Goal: Use online tool/utility: Utilize a website feature to perform a specific function

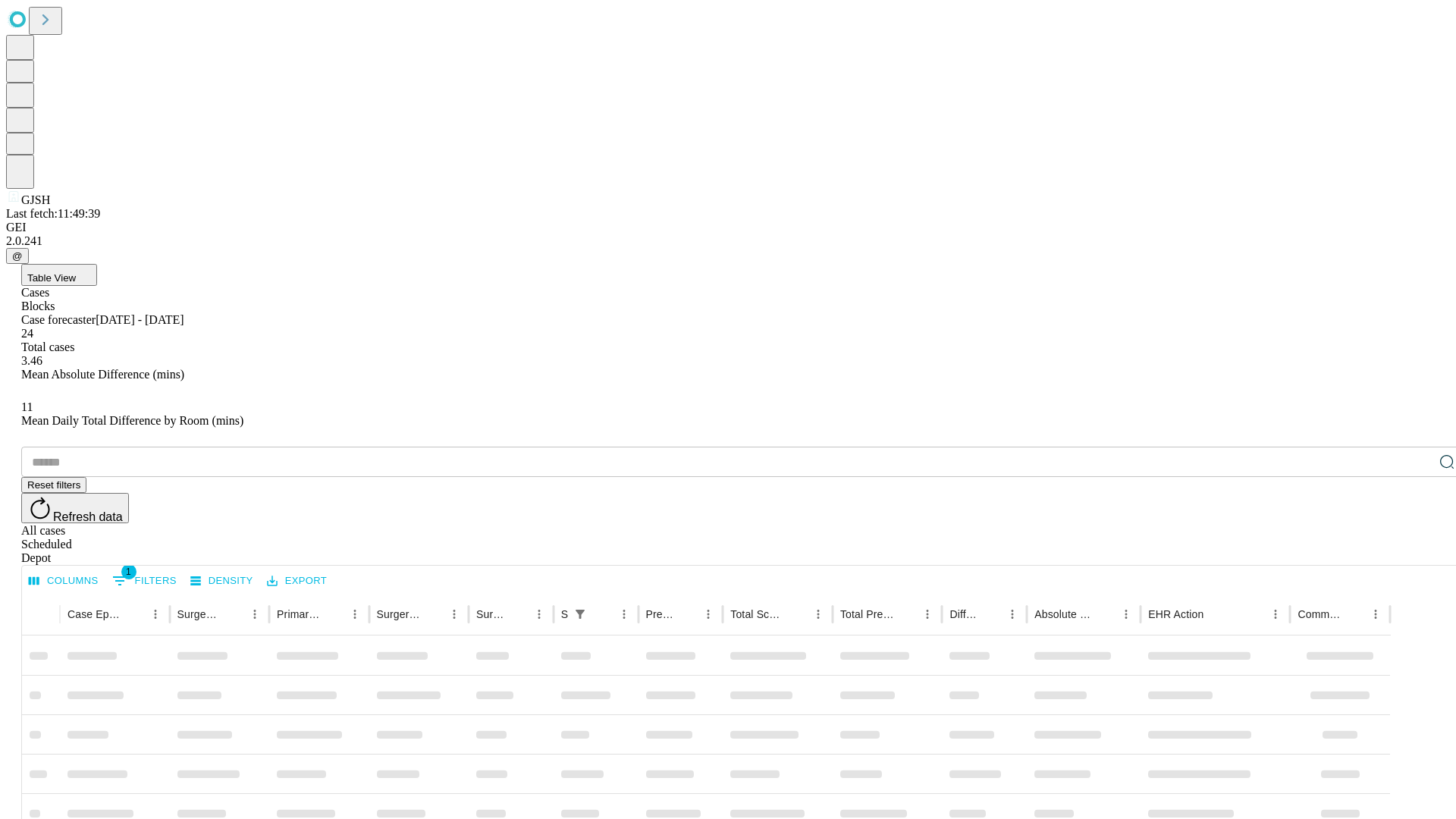
click at [76, 273] on span "Table View" at bounding box center [51, 278] width 49 height 12
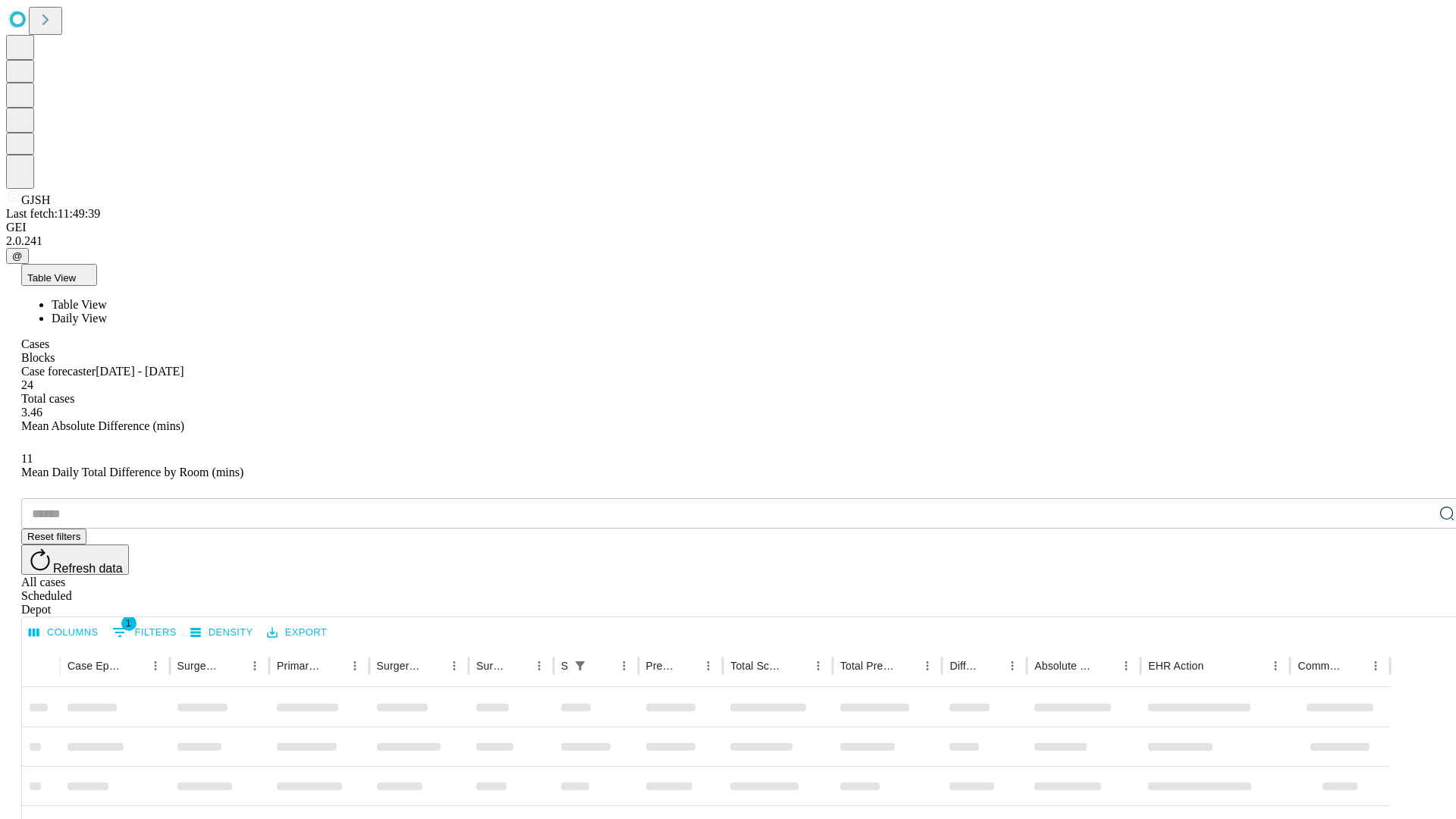
click at [107, 311] on span "Daily View" at bounding box center [79, 317] width 55 height 13
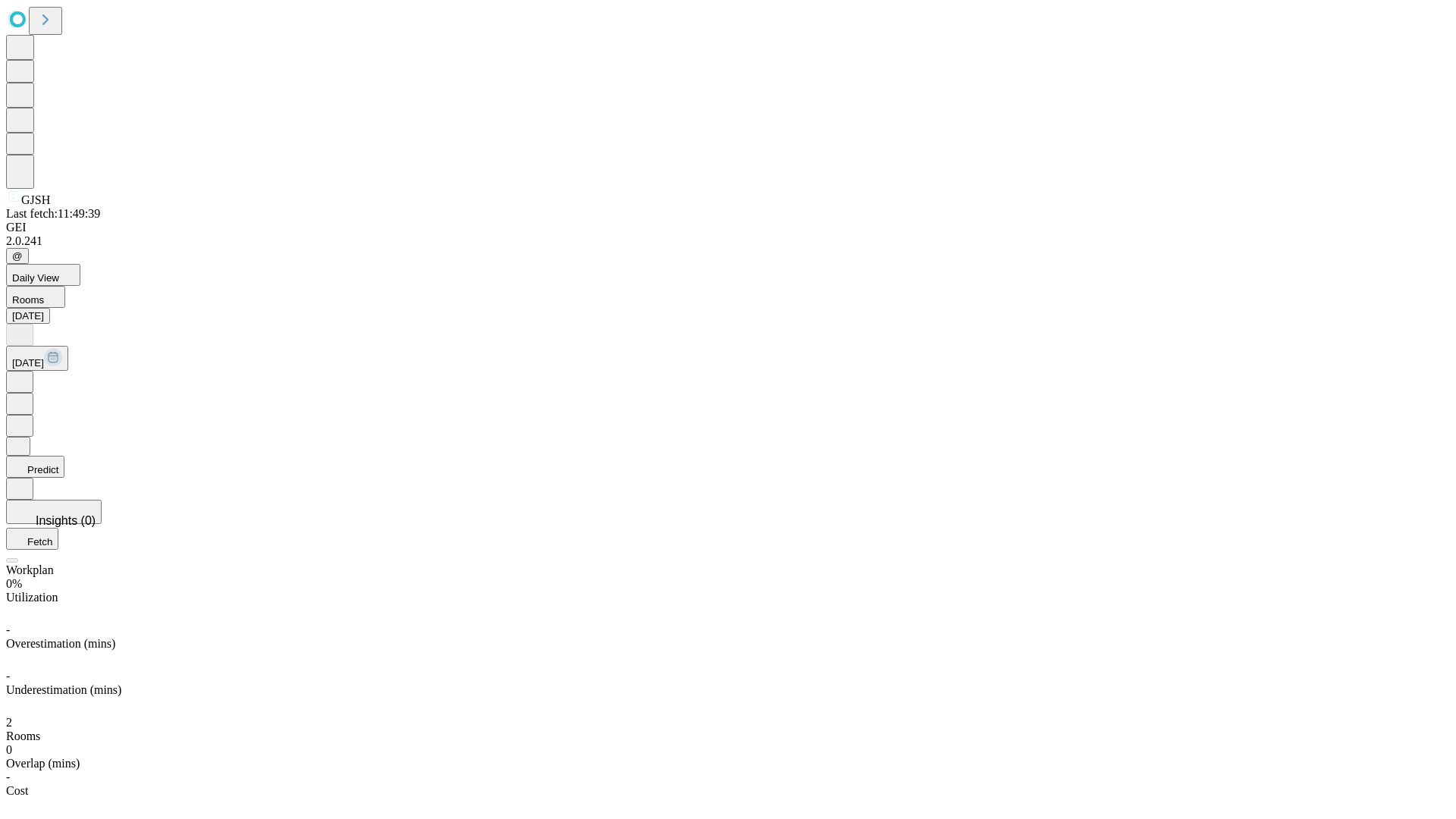
click at [64, 456] on button "Predict" at bounding box center [35, 467] width 58 height 22
